Goal: Task Accomplishment & Management: Manage account settings

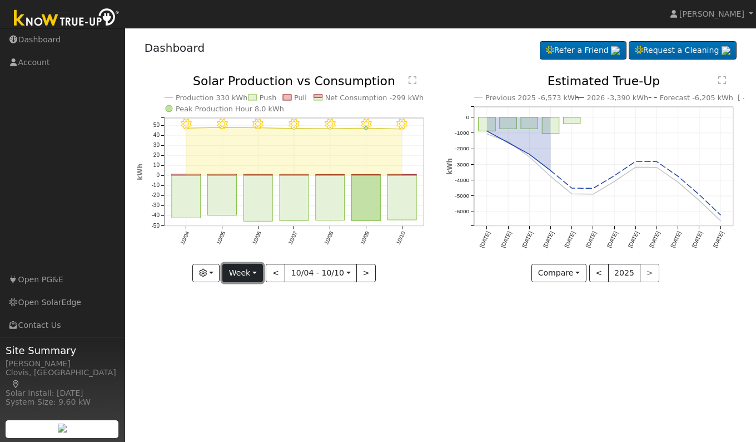
click at [244, 278] on button "Week" at bounding box center [242, 273] width 41 height 19
click at [246, 294] on link "Day" at bounding box center [261, 296] width 77 height 16
type input "[DATE]"
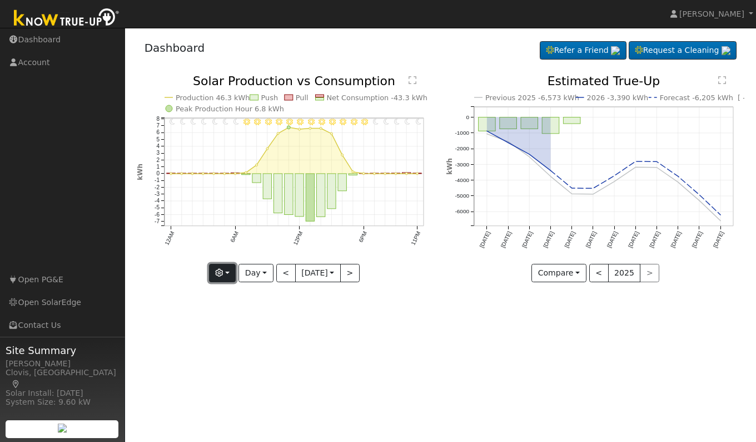
click at [219, 277] on button "button" at bounding box center [222, 273] width 27 height 19
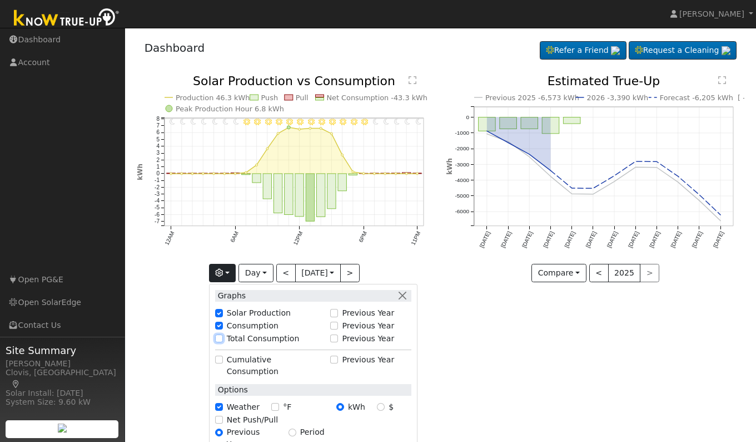
click at [220, 338] on input "Total Consumption" at bounding box center [219, 338] width 8 height 8
checkbox input "true"
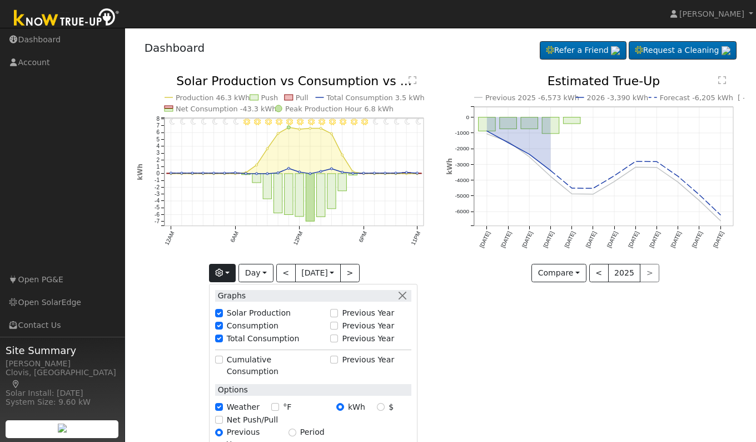
click at [516, 353] on div "User Profile First name Last name Email Email Notifications No Emails No Emails…" at bounding box center [440, 235] width 631 height 414
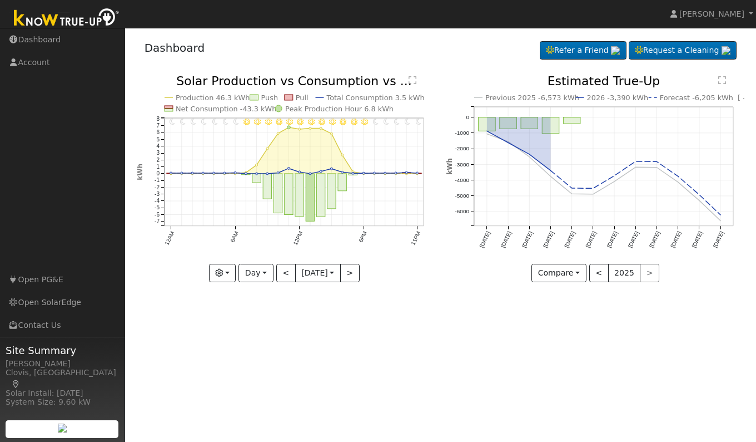
click at [506, 297] on div "Previous 2025 -6,573 kWh 2026 -3,390 kWh Forecast -6,205 kWh [ -5.6% ] [DATE] […" at bounding box center [596, 187] width 310 height 224
click at [418, 349] on div "User Profile First name Last name Email Email Notifications No Emails No Emails…" at bounding box center [440, 235] width 631 height 414
click at [732, 11] on span "[PERSON_NAME]" at bounding box center [712, 13] width 65 height 9
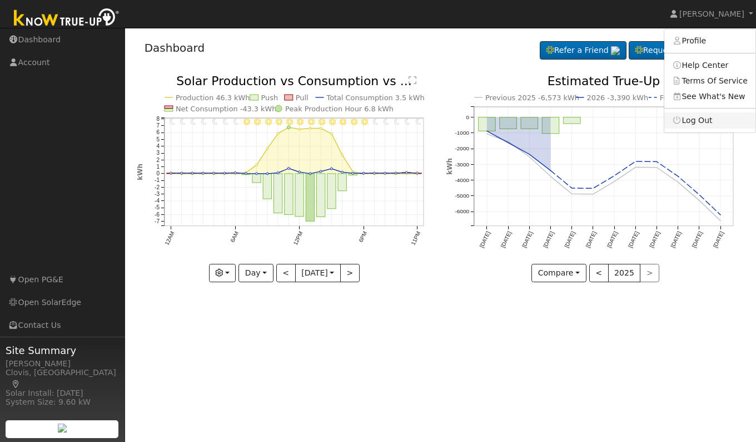
click at [708, 117] on link "Log Out" at bounding box center [710, 120] width 91 height 16
